Goal: Information Seeking & Learning: Learn about a topic

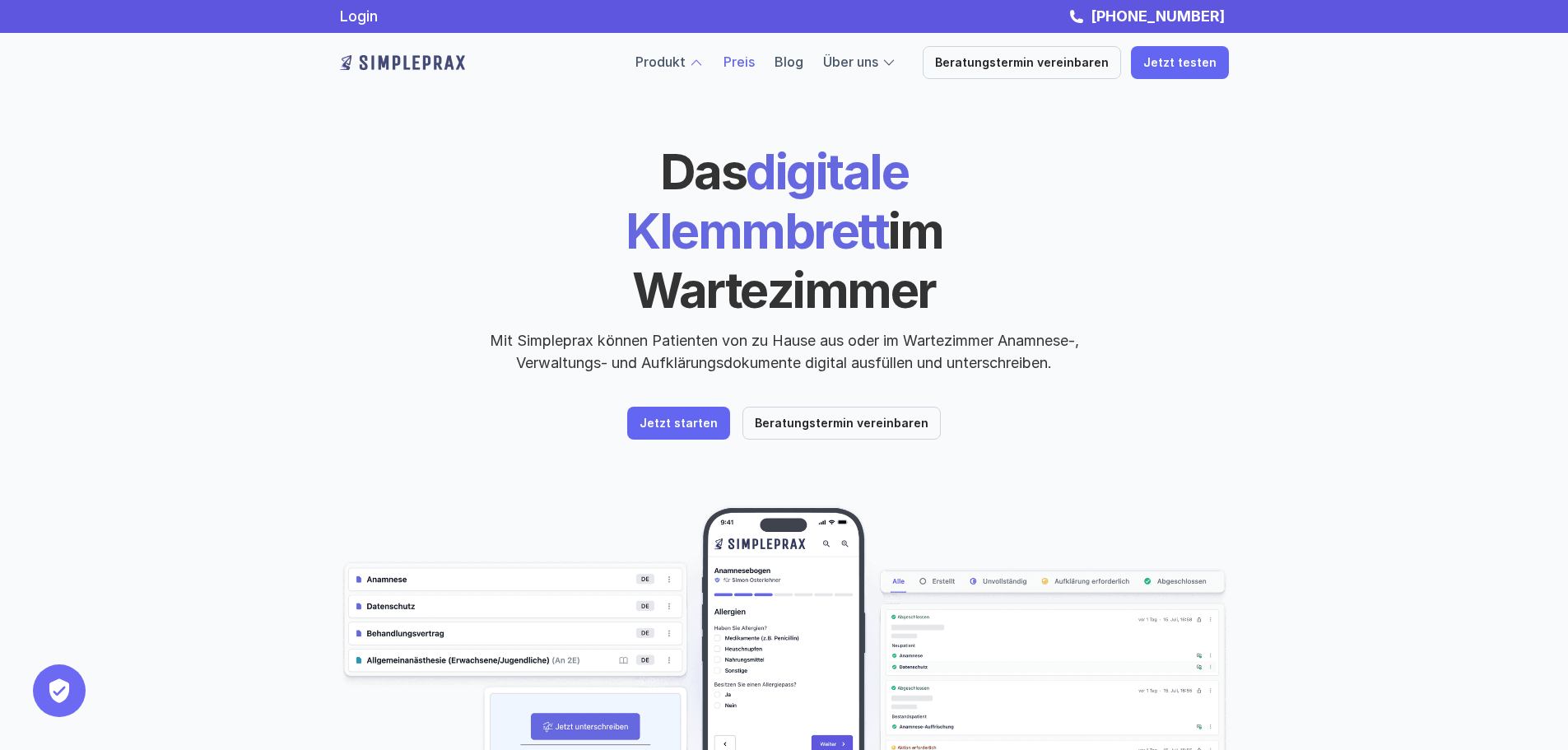
click at [755, 53] on link "Preis" at bounding box center [739, 62] width 31 height 17
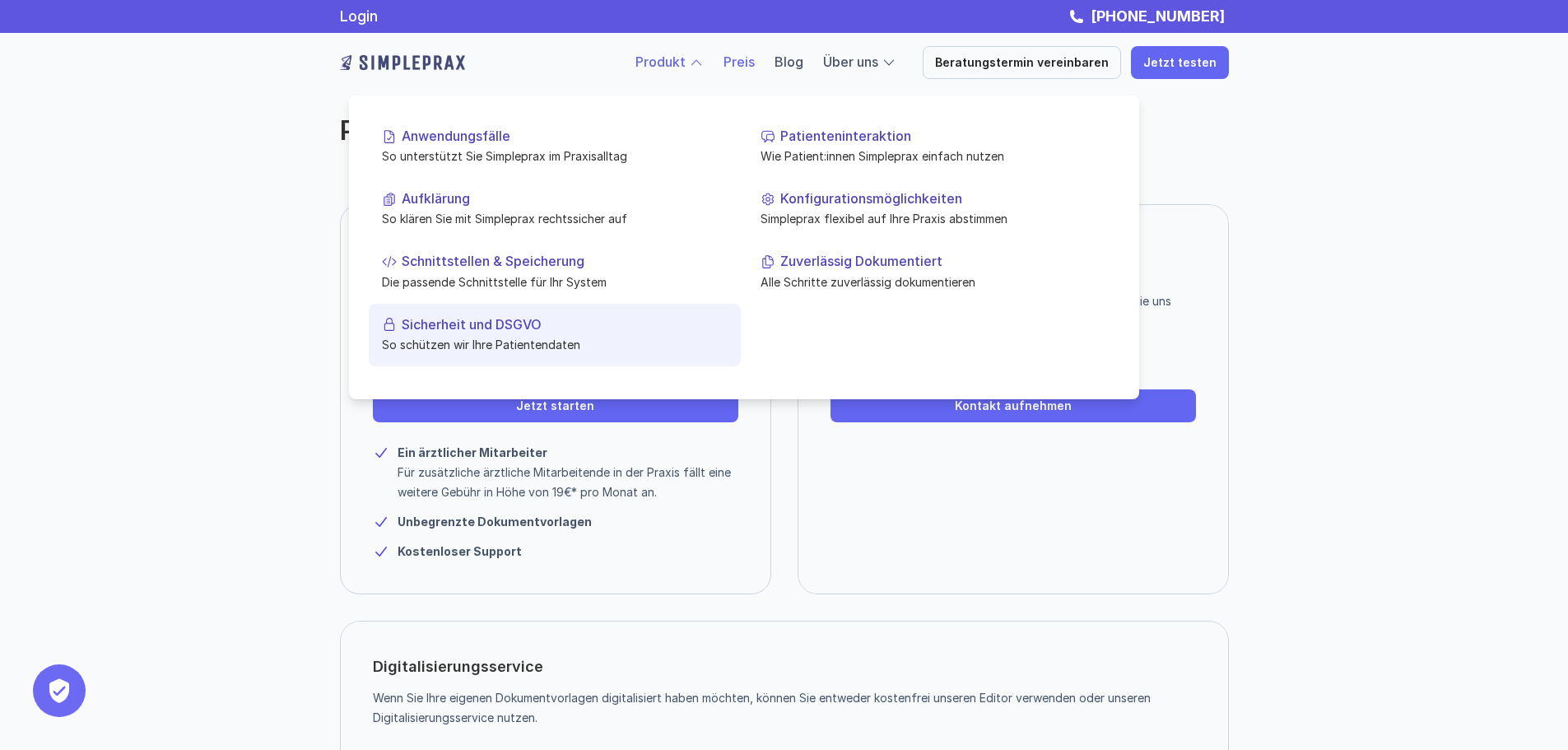
click at [542, 332] on link "Sicherheit und DSGVO So schützen wir Ihre Patientendaten" at bounding box center [555, 333] width 372 height 63
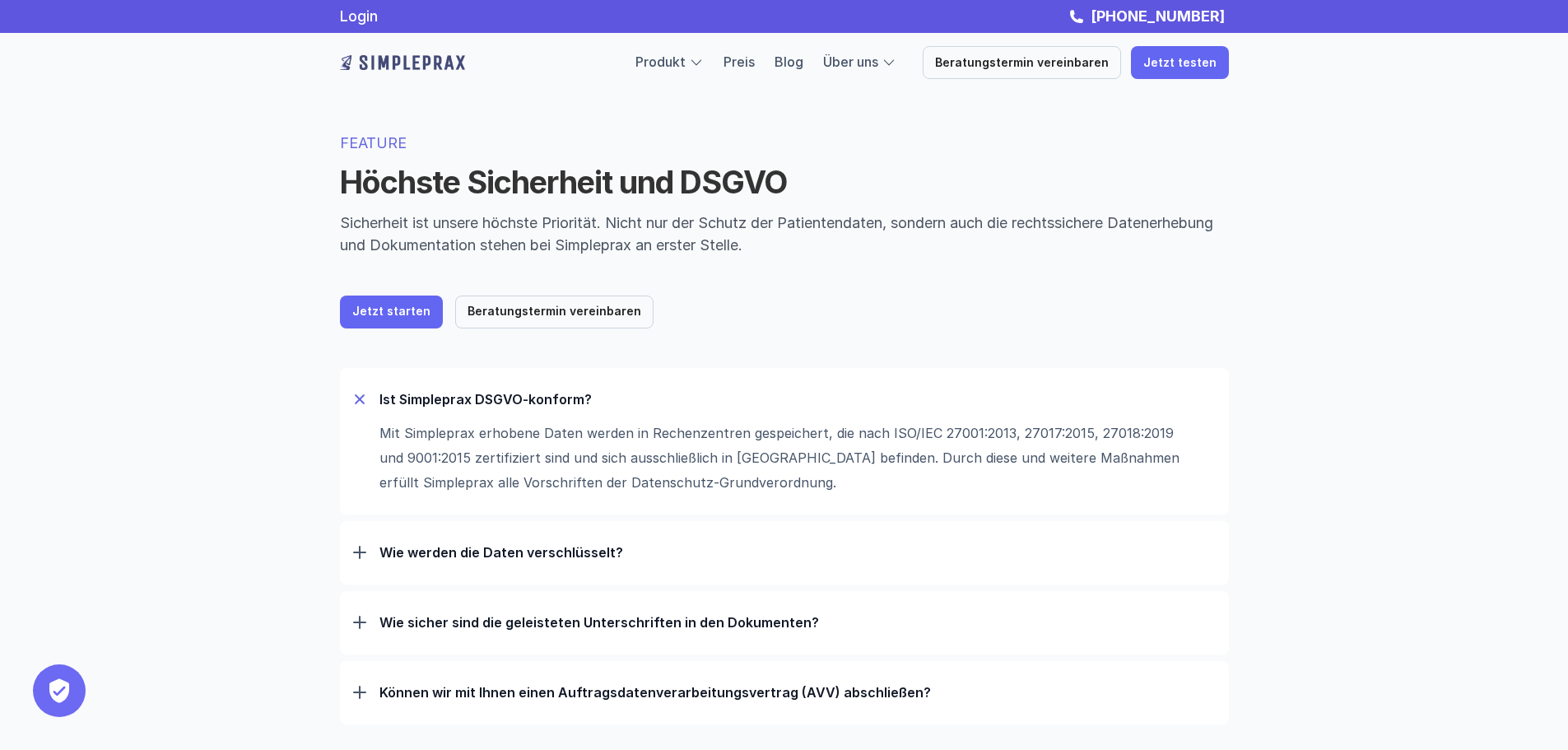
click at [486, 631] on div "Wie sicher sind die geleisteten Unterschriften in den Dokumenten?" at bounding box center [784, 623] width 863 height 43
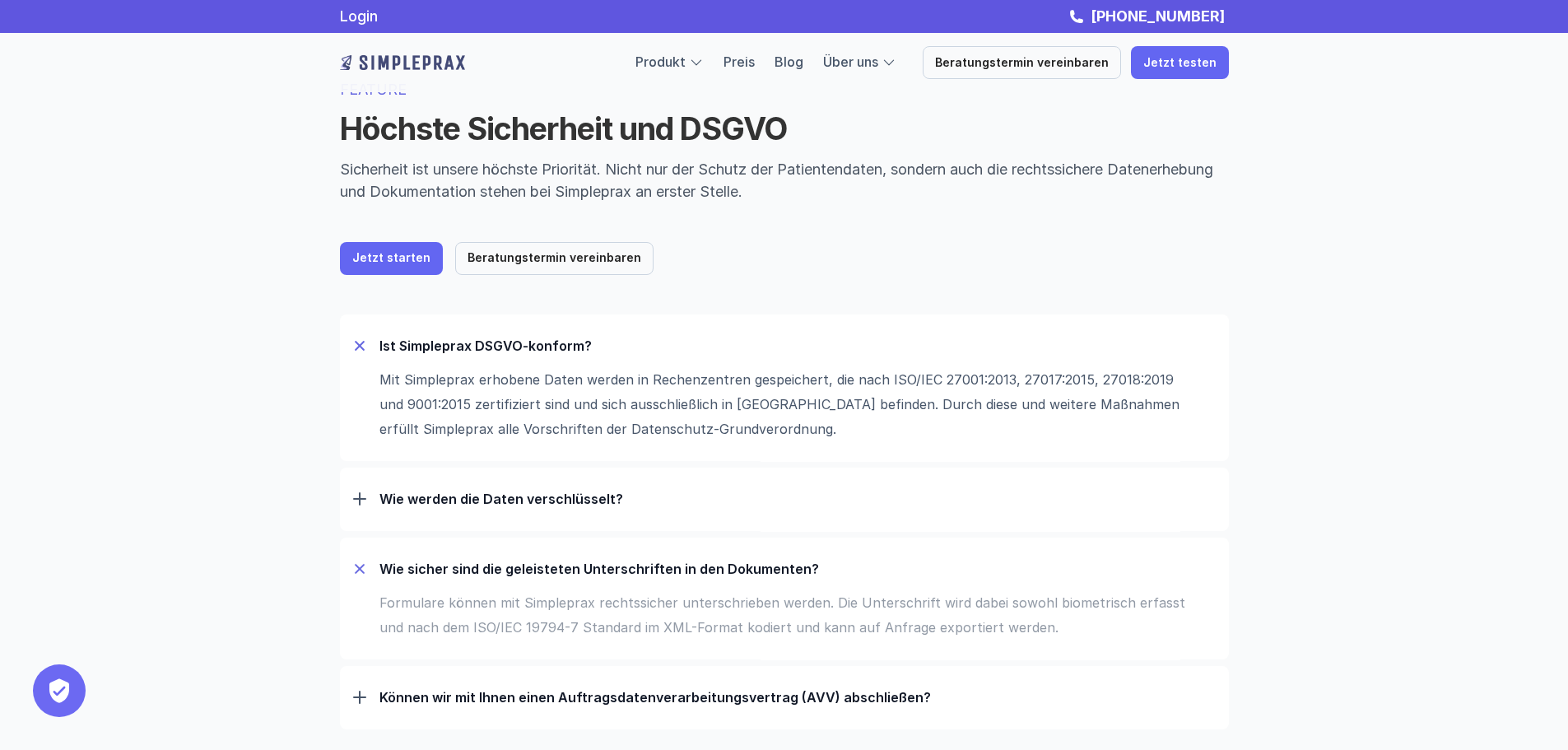
scroll to position [82, 0]
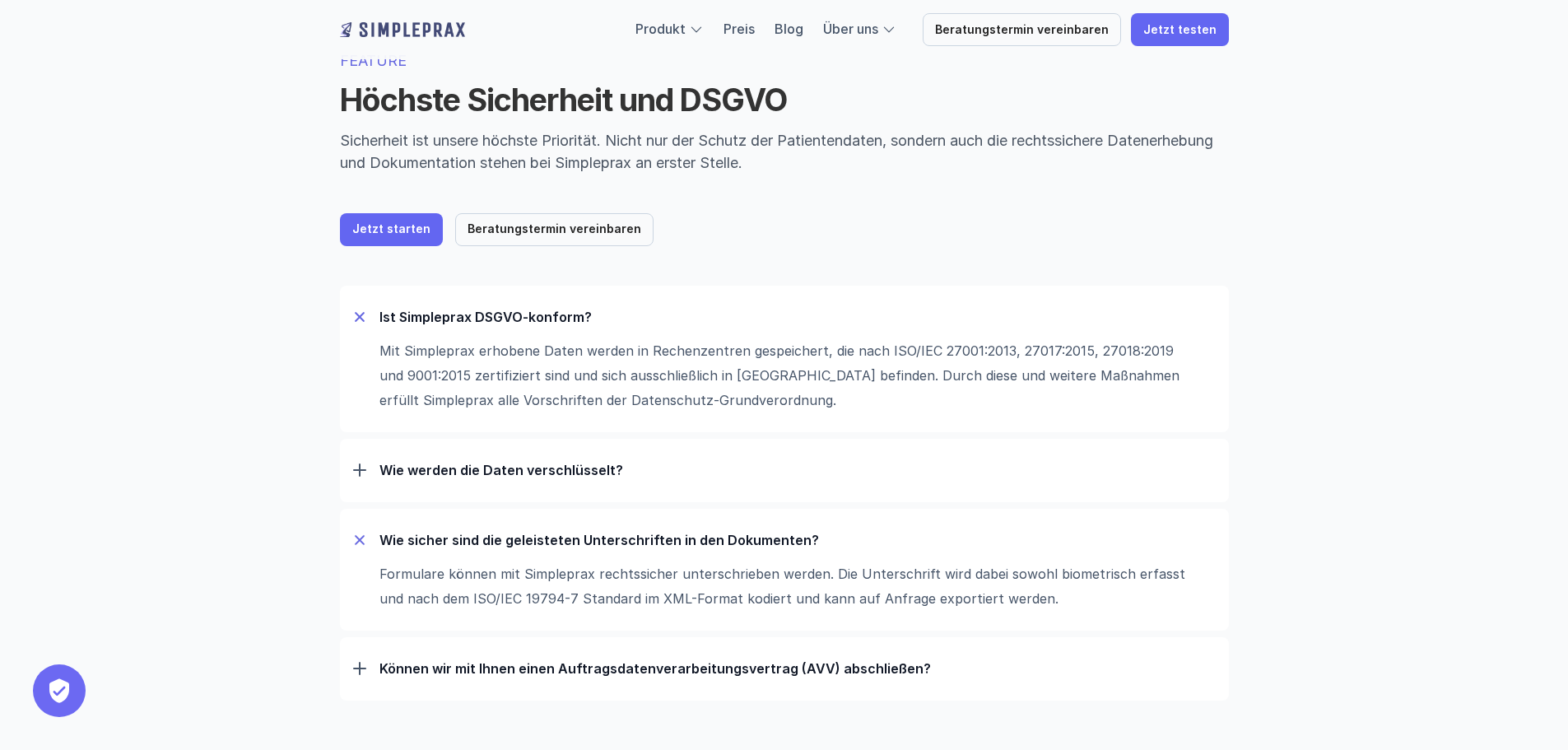
click at [641, 670] on p "Können wir mit Ihnen einen Auftrags­daten­verarbeitungs­vertrag (AVV) abschließ…" at bounding box center [797, 669] width 836 height 17
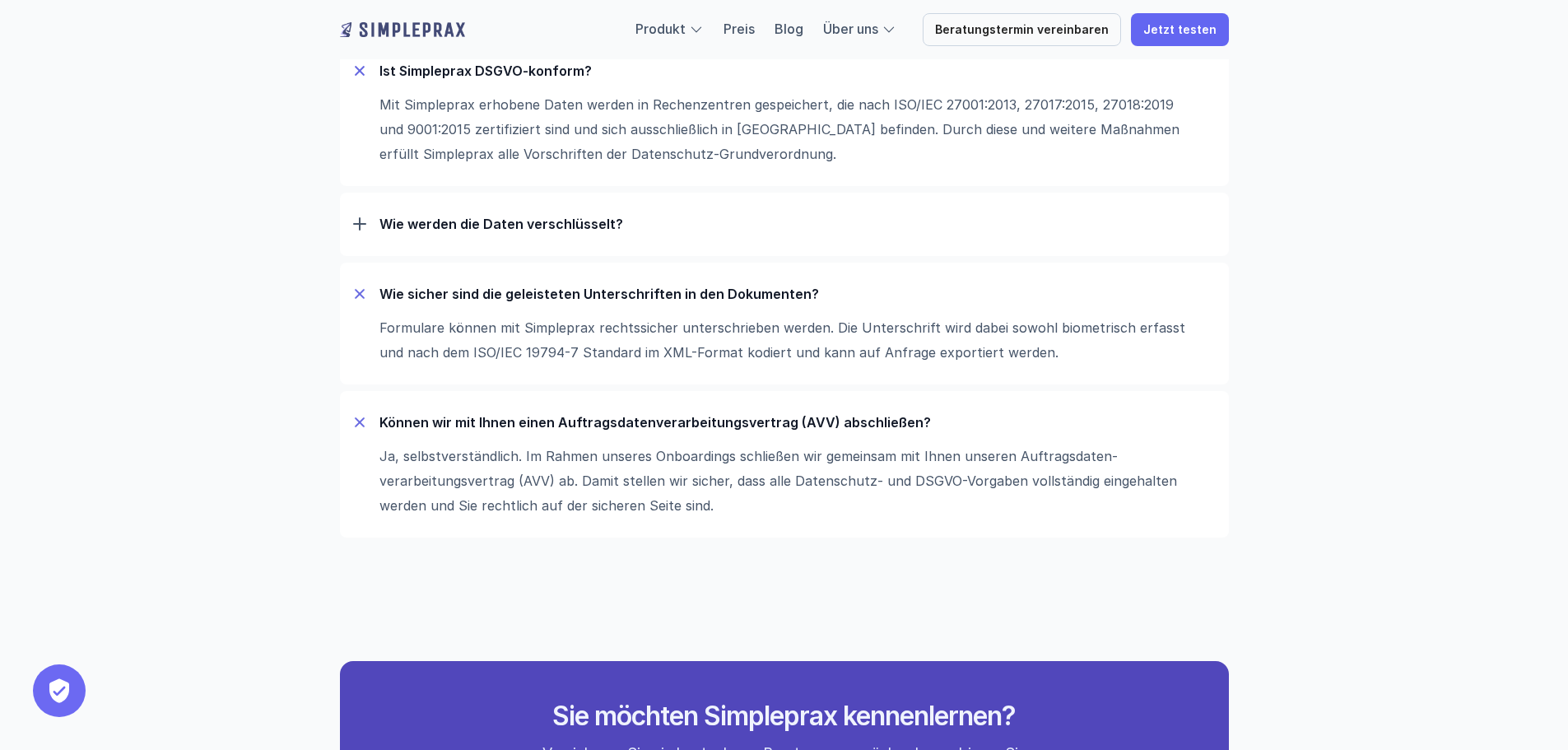
scroll to position [330, 0]
click at [527, 228] on p "Wie werden die Daten verschlüsselt?" at bounding box center [797, 223] width 836 height 17
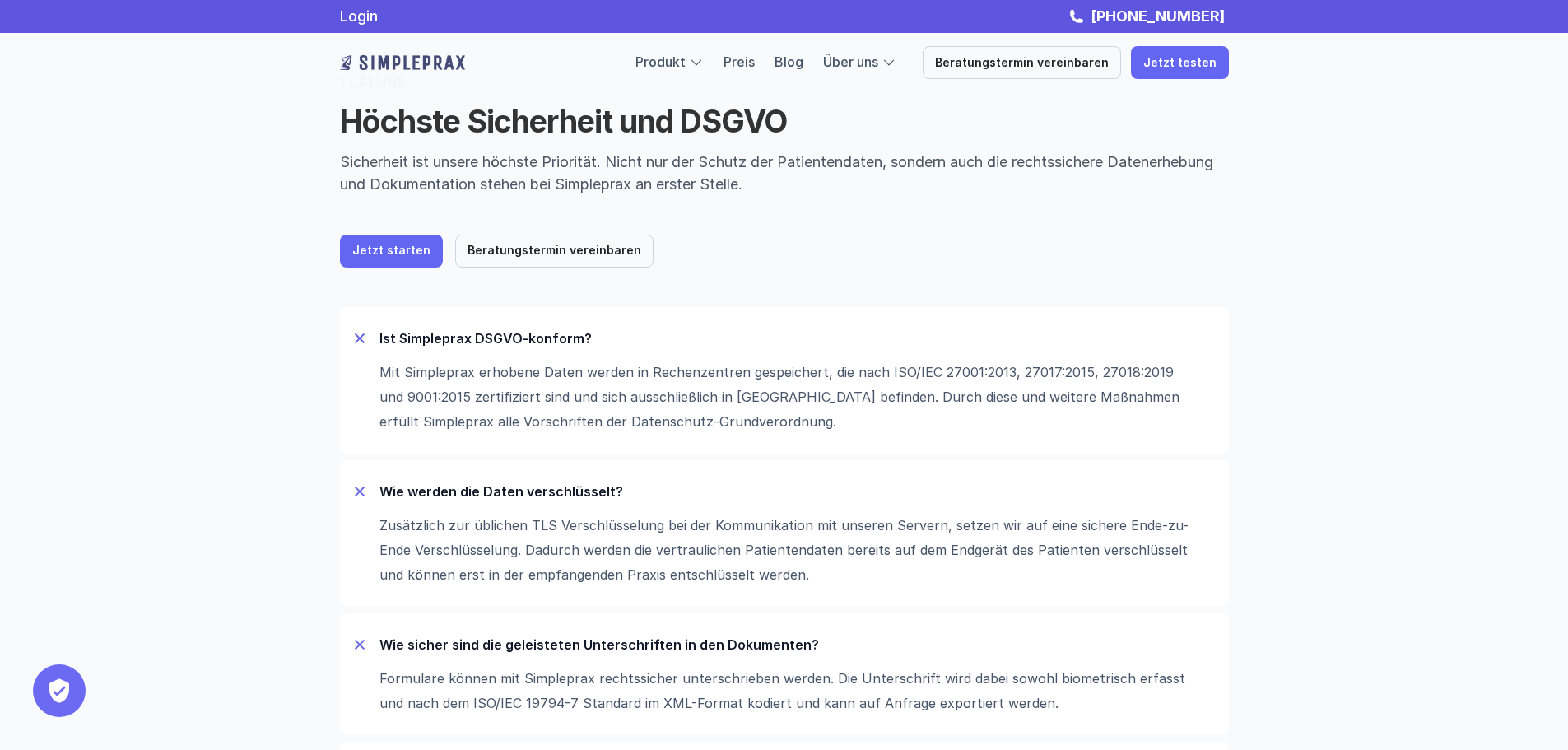
scroll to position [0, 0]
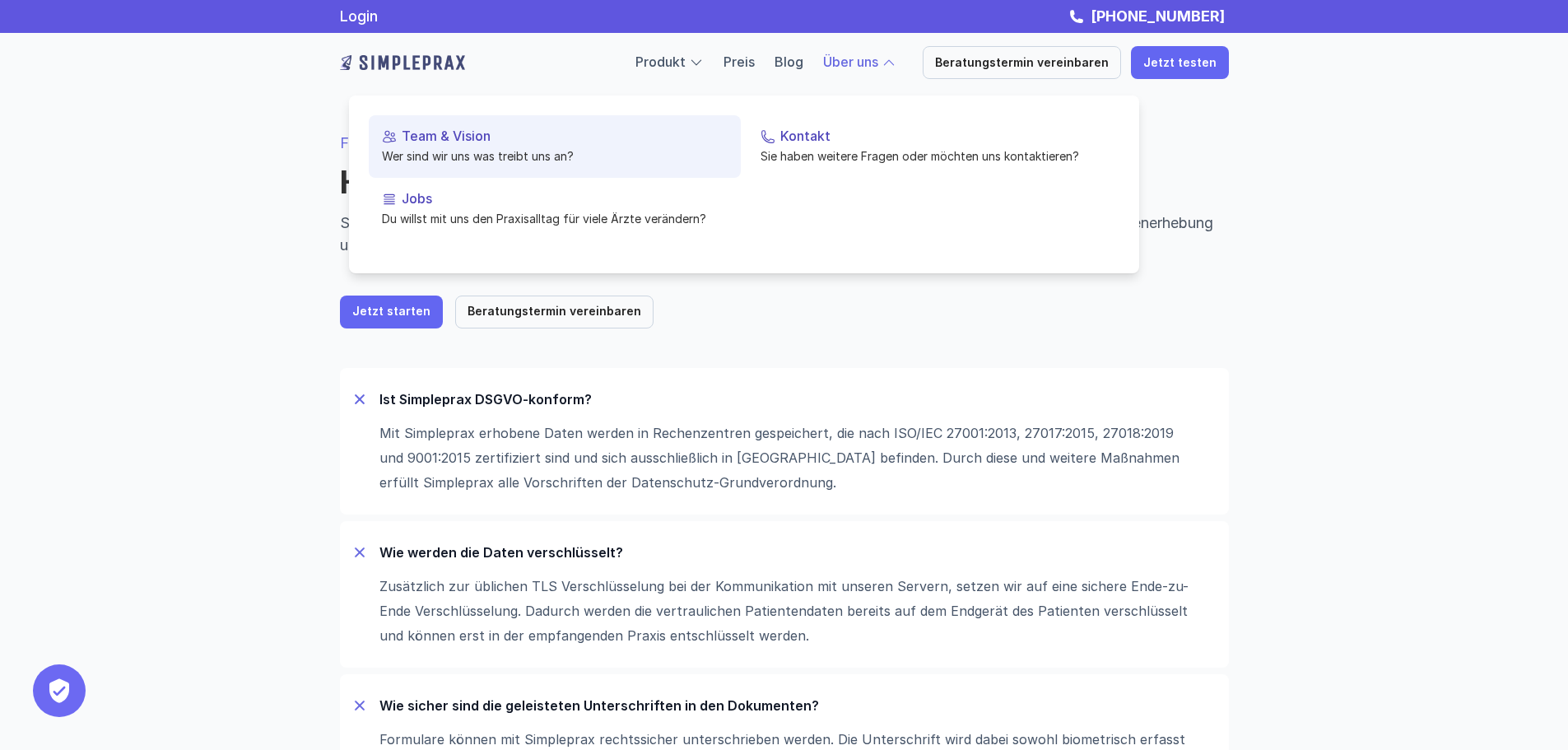
click at [520, 148] on p "Wer sind wir uns was treibt uns an?" at bounding box center [555, 155] width 346 height 17
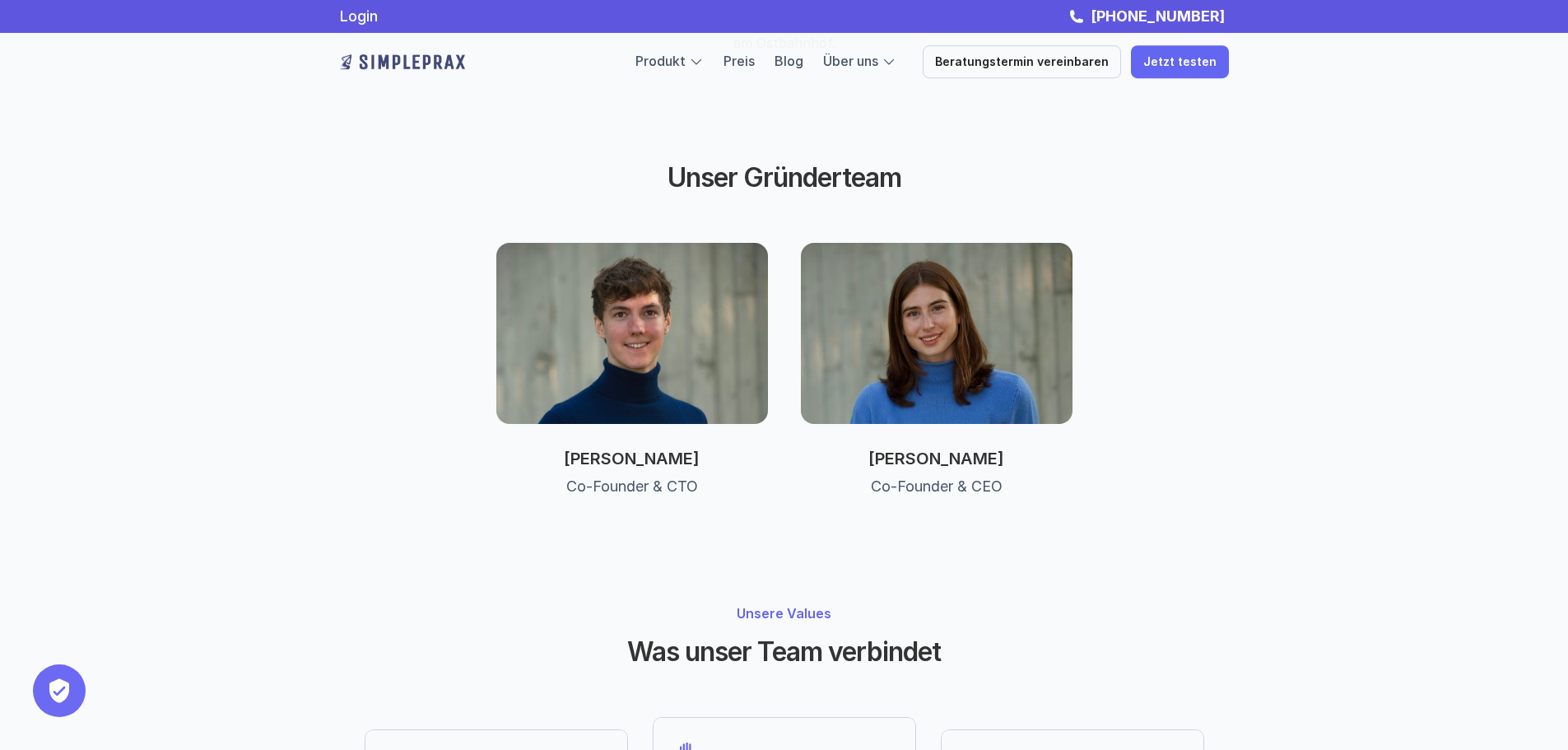
scroll to position [505, 0]
